Goal: Task Accomplishment & Management: Use online tool/utility

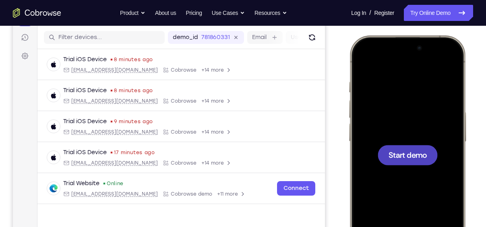
click at [420, 157] on span "Start demo" at bounding box center [408, 155] width 38 height 8
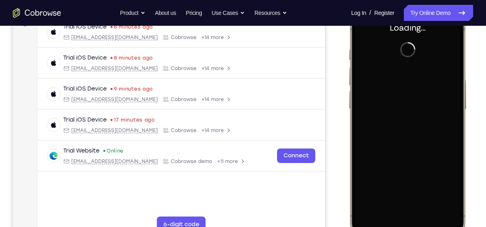
scroll to position [132, 0]
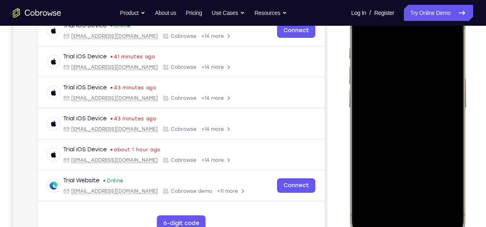
click at [394, 214] on div at bounding box center [408, 121] width 106 height 230
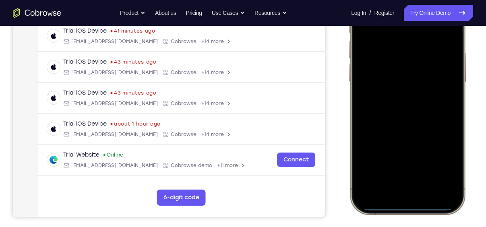
scroll to position [159, 0]
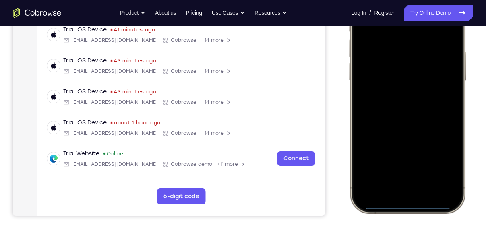
click at [409, 181] on div at bounding box center [408, 94] width 106 height 230
click at [397, 106] on div at bounding box center [408, 94] width 106 height 230
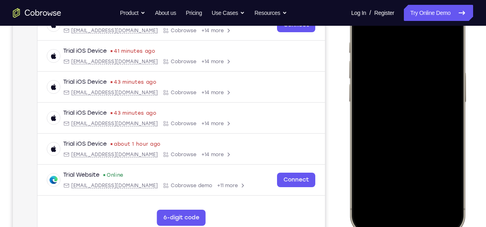
click at [406, 85] on div at bounding box center [408, 115] width 106 height 230
click at [405, 83] on div at bounding box center [408, 115] width 106 height 230
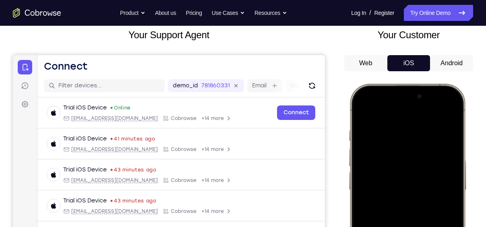
click at [402, 172] on div at bounding box center [408, 203] width 106 height 230
drag, startPoint x: 412, startPoint y: 171, endPoint x: 682, endPoint y: 147, distance: 271.0
click at [412, 171] on div at bounding box center [408, 203] width 106 height 230
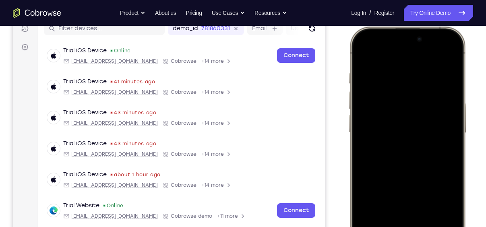
click at [382, 120] on div at bounding box center [408, 146] width 106 height 230
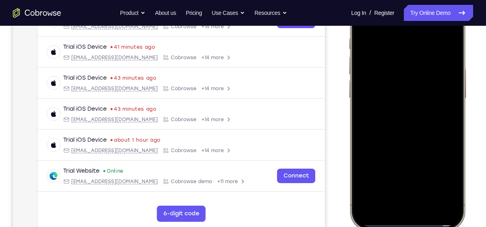
click at [402, 76] on div at bounding box center [408, 111] width 106 height 230
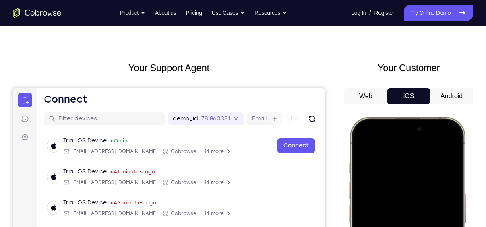
scroll to position [0, 0]
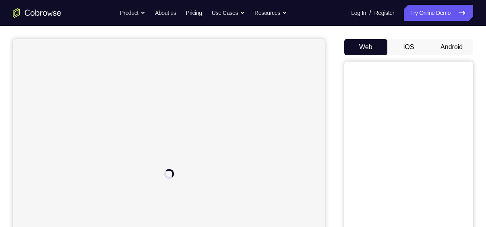
scroll to position [65, 0]
click at [402, 44] on button "iOS" at bounding box center [409, 48] width 43 height 16
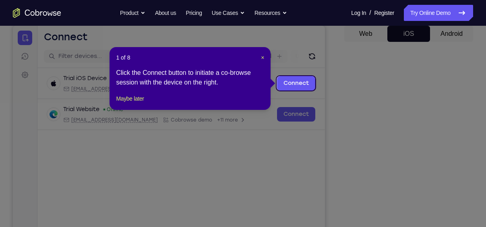
scroll to position [78, 0]
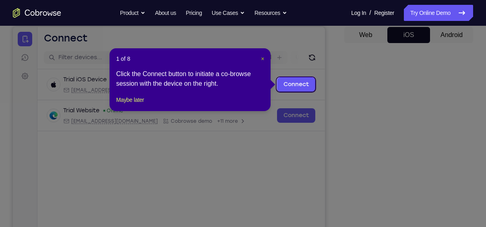
click at [264, 58] on span "×" at bounding box center [262, 59] width 3 height 6
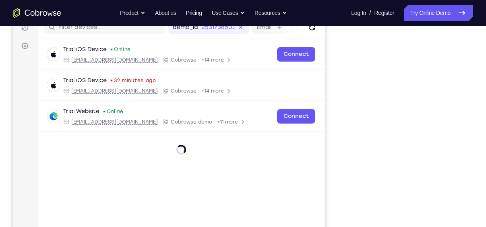
scroll to position [153, 0]
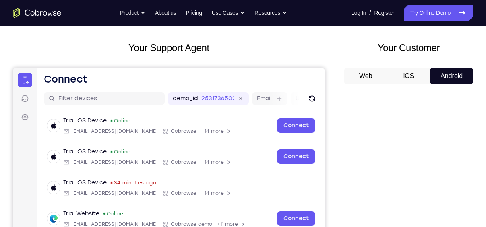
scroll to position [36, 0]
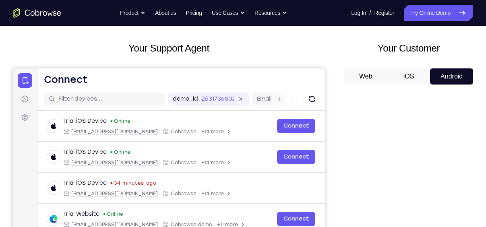
click at [219, 122] on button "iOS" at bounding box center [216, 125] width 6 height 6
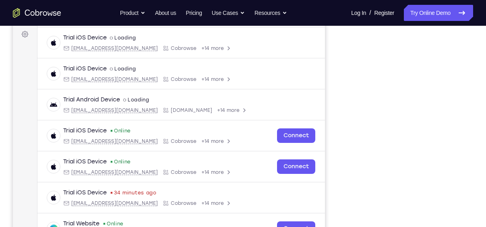
scroll to position [25, 0]
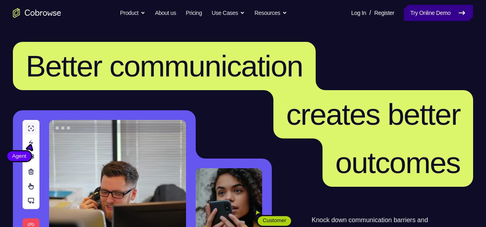
click at [413, 9] on link "Try Online Demo" at bounding box center [438, 13] width 69 height 16
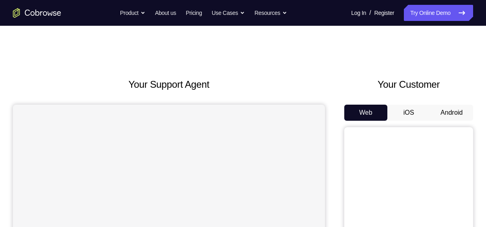
click at [411, 113] on button "iOS" at bounding box center [409, 113] width 43 height 16
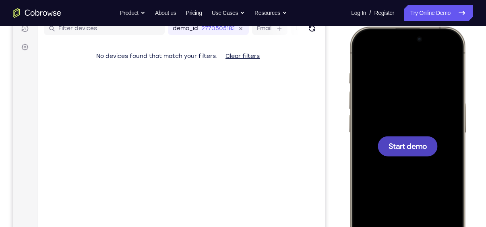
scroll to position [106, 0]
click at [407, 137] on div at bounding box center [408, 147] width 60 height 20
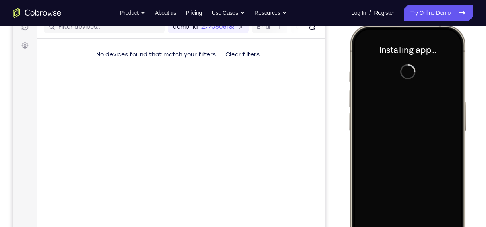
scroll to position [108, 0]
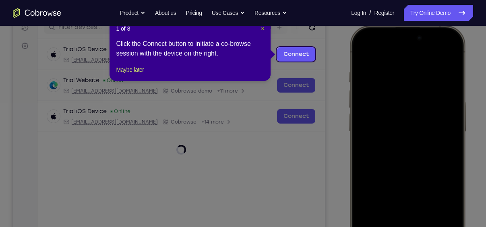
click at [261, 29] on header "1 of 8 ×" at bounding box center [190, 29] width 148 height 8
click at [261, 29] on span "×" at bounding box center [262, 28] width 3 height 6
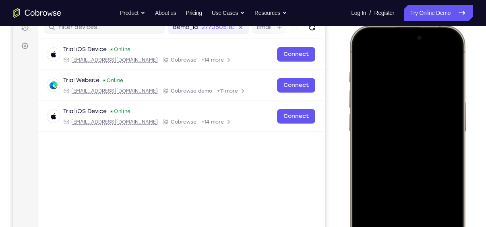
click at [377, 69] on div at bounding box center [408, 145] width 106 height 230
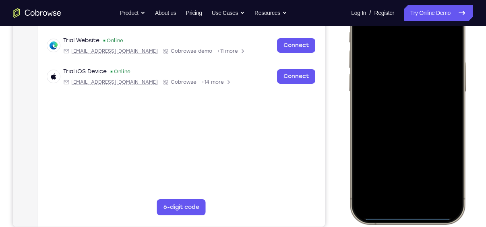
scroll to position [149, 0]
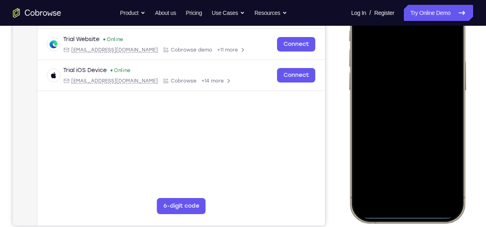
click at [390, 204] on div at bounding box center [408, 104] width 106 height 230
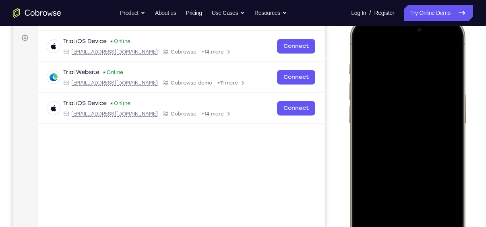
scroll to position [168, 0]
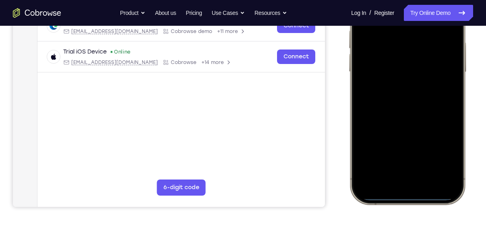
click at [413, 172] on div at bounding box center [408, 85] width 106 height 230
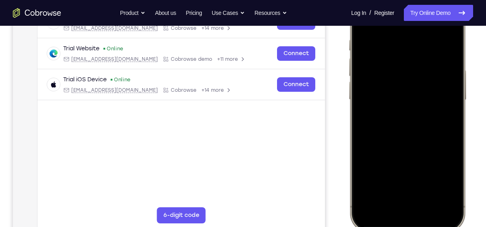
scroll to position [138, 0]
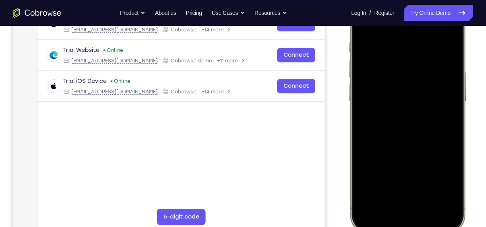
click at [401, 128] on div at bounding box center [408, 115] width 106 height 230
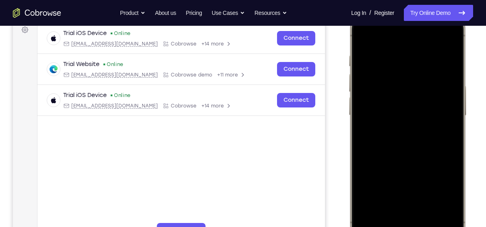
scroll to position [123, 0]
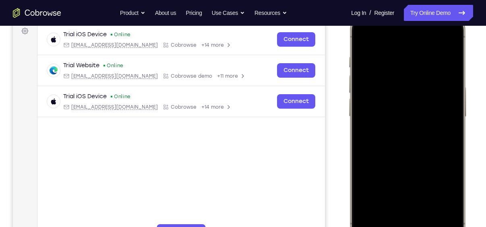
click at [407, 100] on div at bounding box center [408, 130] width 106 height 230
click at [415, 116] on div at bounding box center [408, 130] width 106 height 230
click at [425, 134] on div at bounding box center [408, 130] width 106 height 230
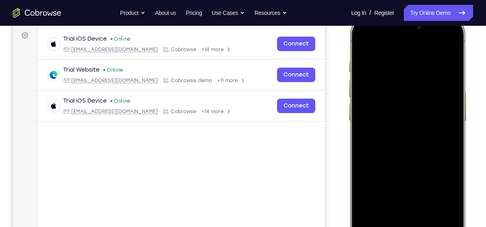
scroll to position [118, 0]
click at [423, 169] on div at bounding box center [408, 135] width 106 height 230
click at [430, 207] on div at bounding box center [408, 135] width 106 height 230
click at [414, 121] on div at bounding box center [408, 135] width 106 height 230
click at [405, 199] on div at bounding box center [408, 135] width 106 height 230
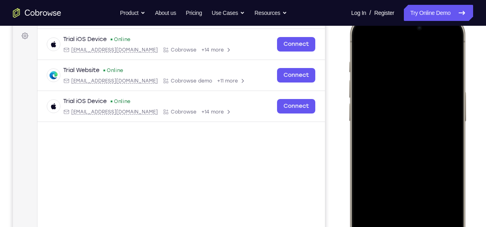
click at [405, 199] on div at bounding box center [408, 135] width 106 height 230
click at [394, 202] on div at bounding box center [408, 135] width 106 height 230
click at [444, 203] on div at bounding box center [408, 135] width 106 height 230
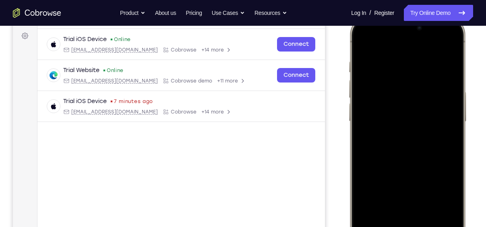
click at [448, 203] on div at bounding box center [408, 135] width 106 height 230
click at [363, 39] on div at bounding box center [408, 135] width 106 height 230
click at [365, 37] on div at bounding box center [408, 135] width 106 height 230
click at [392, 64] on div at bounding box center [408, 135] width 106 height 230
click at [438, 203] on div at bounding box center [408, 135] width 106 height 230
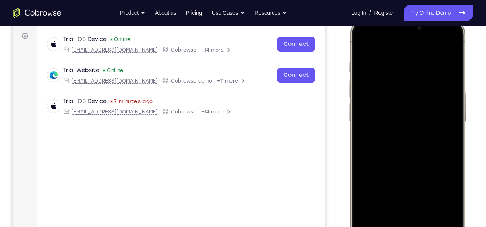
click at [434, 203] on div at bounding box center [408, 135] width 106 height 230
click at [445, 129] on div at bounding box center [408, 135] width 106 height 230
click at [436, 205] on div at bounding box center [408, 135] width 106 height 230
click at [448, 135] on div at bounding box center [408, 135] width 106 height 230
click at [448, 44] on div at bounding box center [408, 135] width 106 height 230
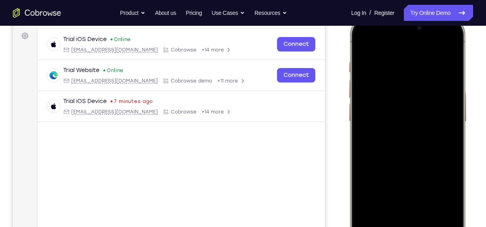
click at [446, 44] on div at bounding box center [408, 135] width 106 height 230
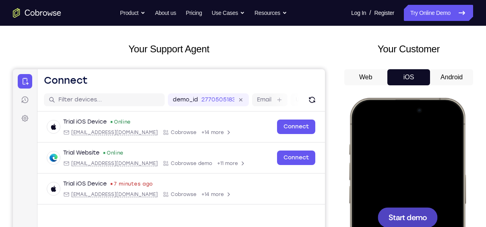
scroll to position [0, 0]
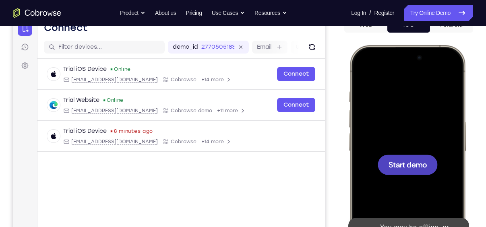
click at [411, 158] on div at bounding box center [408, 165] width 60 height 20
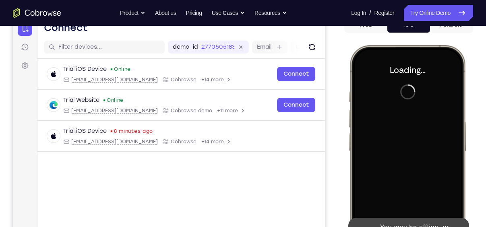
scroll to position [136, 0]
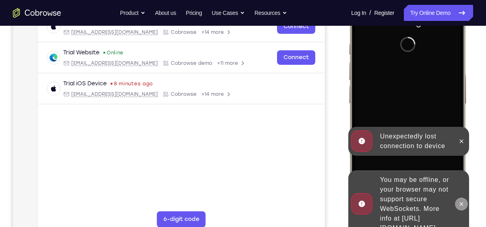
click at [461, 202] on icon at bounding box center [462, 204] width 4 height 4
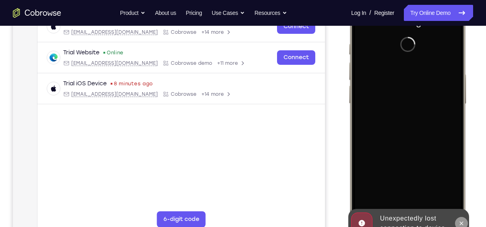
click at [464, 220] on icon at bounding box center [462, 223] width 6 height 6
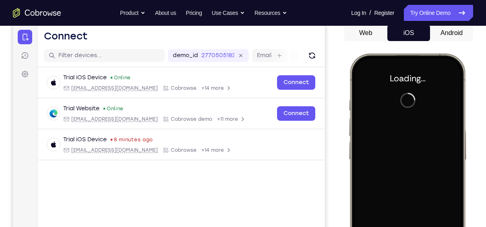
scroll to position [79, 0]
click at [442, 37] on button "Android" at bounding box center [451, 33] width 43 height 16
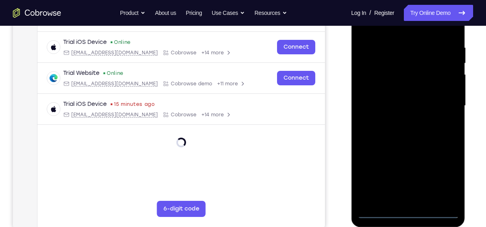
scroll to position [139, 0]
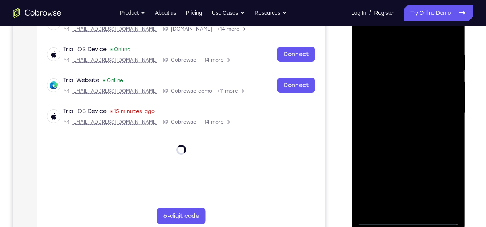
click at [405, 222] on div at bounding box center [408, 113] width 102 height 226
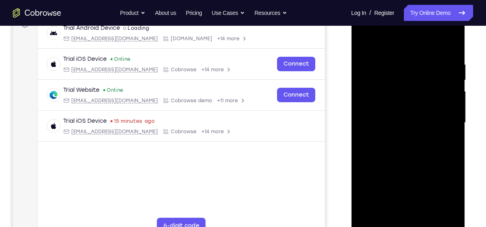
scroll to position [120, 0]
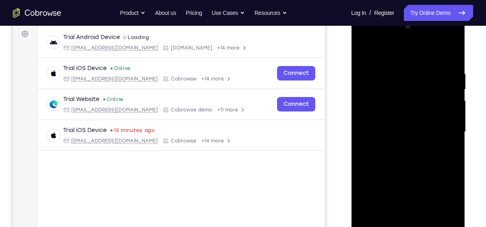
click at [442, 202] on div at bounding box center [408, 132] width 102 height 226
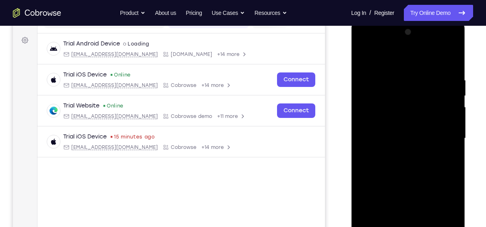
scroll to position [112, 0]
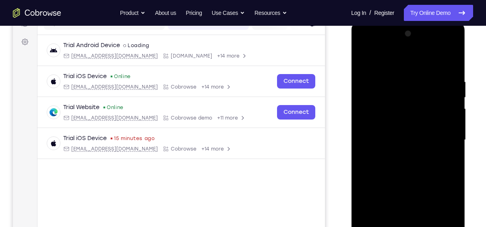
click at [399, 65] on div at bounding box center [408, 140] width 102 height 226
click at [442, 141] on div at bounding box center [408, 140] width 102 height 226
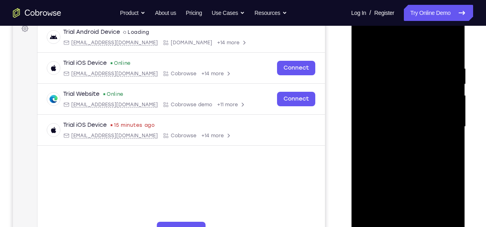
scroll to position [126, 0]
click at [399, 141] on div at bounding box center [408, 127] width 102 height 226
click at [406, 118] on div at bounding box center [408, 127] width 102 height 226
click at [413, 110] on div at bounding box center [408, 127] width 102 height 226
click at [419, 124] on div at bounding box center [408, 127] width 102 height 226
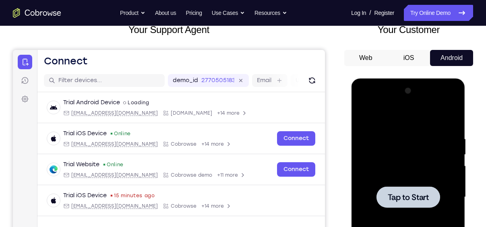
scroll to position [54, 0]
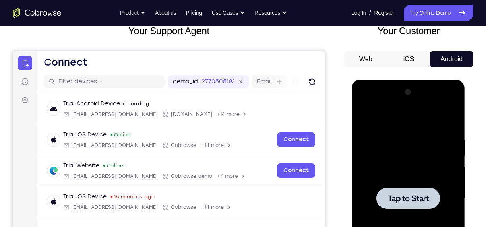
click at [415, 64] on button "iOS" at bounding box center [409, 59] width 43 height 16
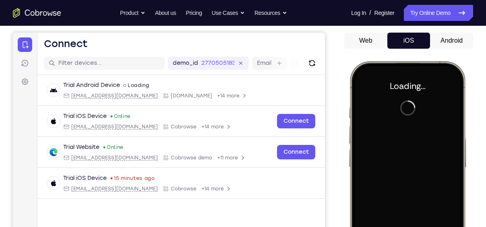
scroll to position [67, 0]
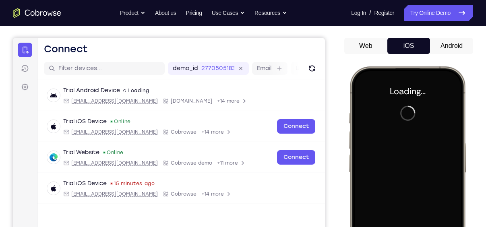
click at [448, 47] on button "Android" at bounding box center [451, 46] width 43 height 16
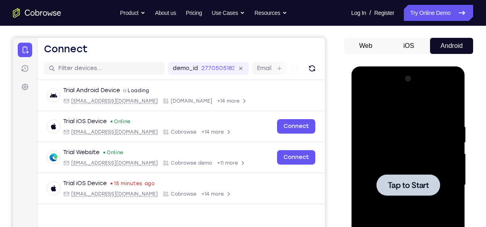
click at [406, 185] on span "Tap to Start" at bounding box center [408, 185] width 41 height 8
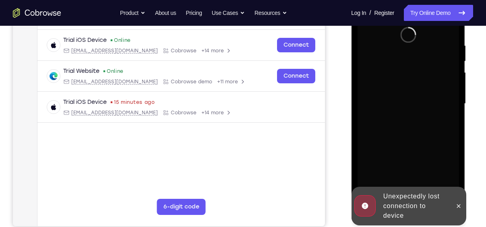
scroll to position [149, 0]
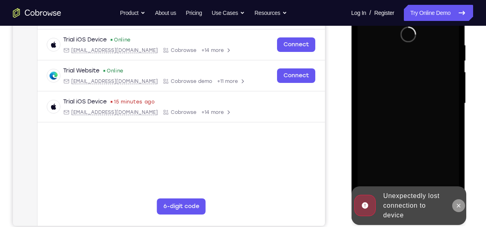
click at [459, 203] on icon at bounding box center [458, 206] width 6 height 6
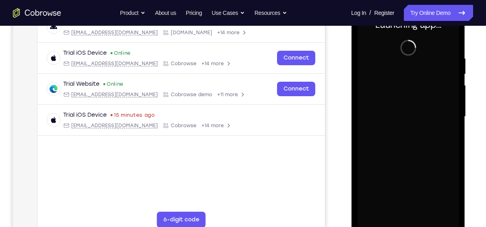
scroll to position [135, 0]
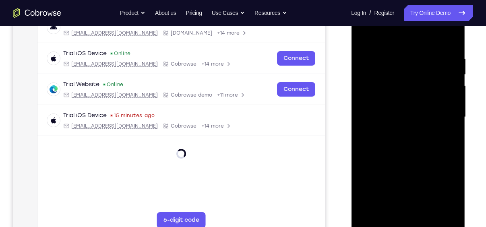
click at [408, 224] on div at bounding box center [408, 117] width 102 height 226
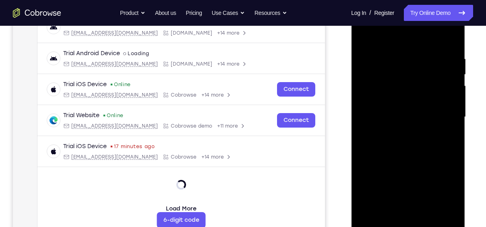
scroll to position [133, 0]
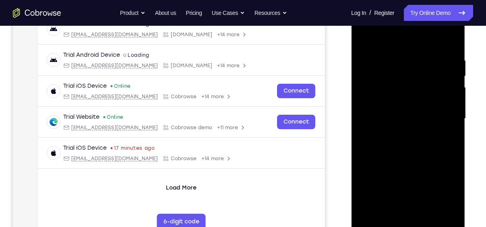
click at [444, 191] on div at bounding box center [408, 119] width 102 height 226
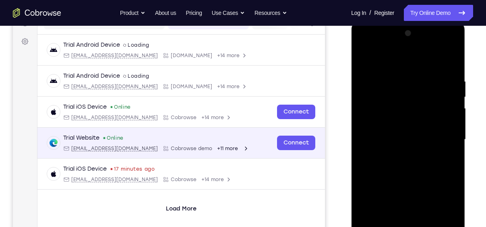
scroll to position [99, 0]
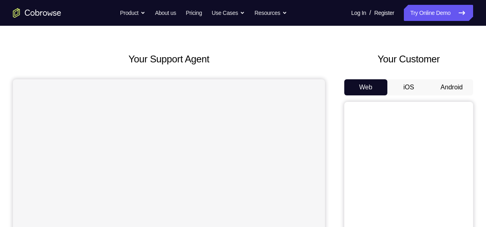
scroll to position [26, 0]
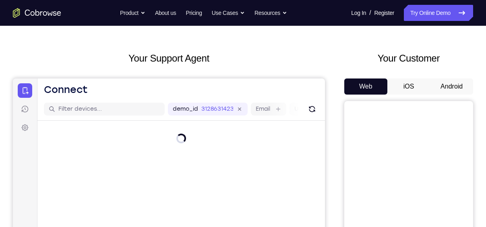
click at [405, 86] on button "iOS" at bounding box center [409, 87] width 43 height 16
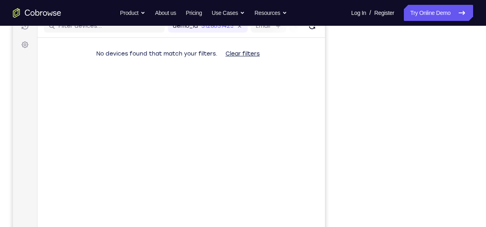
scroll to position [110, 0]
